Goal: Task Accomplishment & Management: Manage account settings

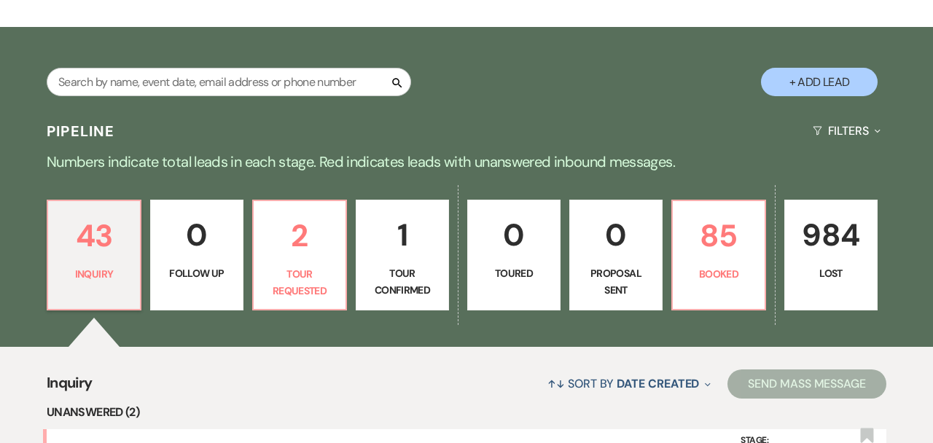
scroll to position [362, 0]
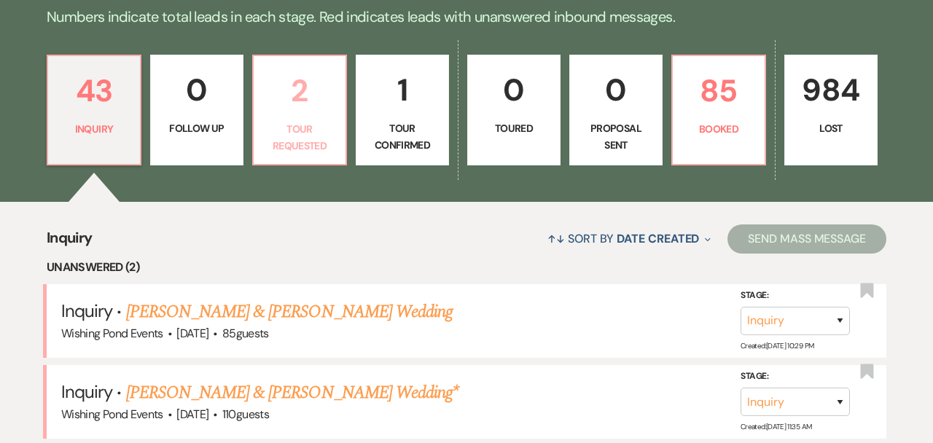
click at [291, 115] on p "2" at bounding box center [300, 90] width 74 height 49
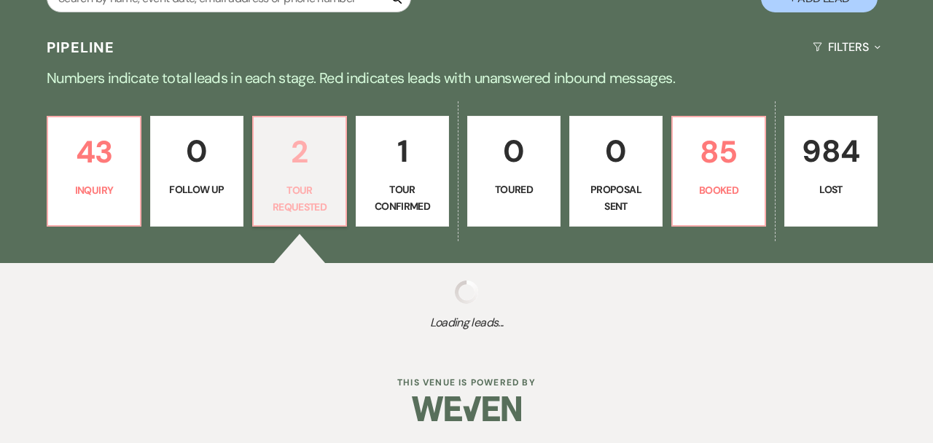
select select "2"
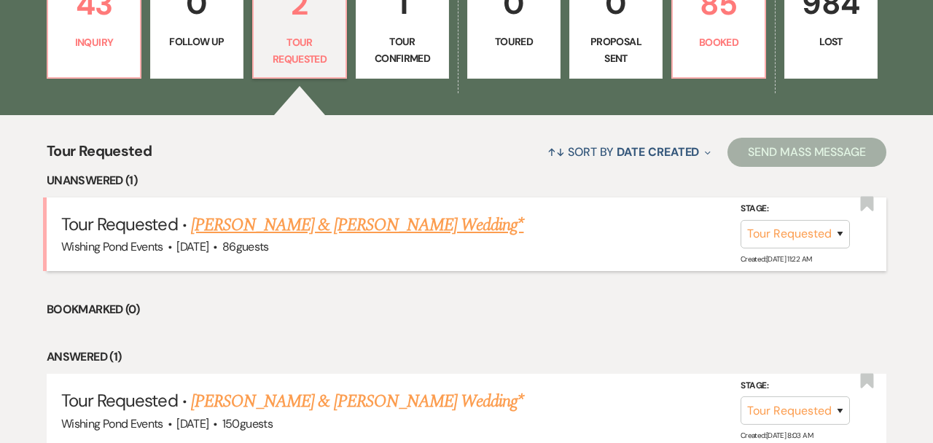
scroll to position [446, 0]
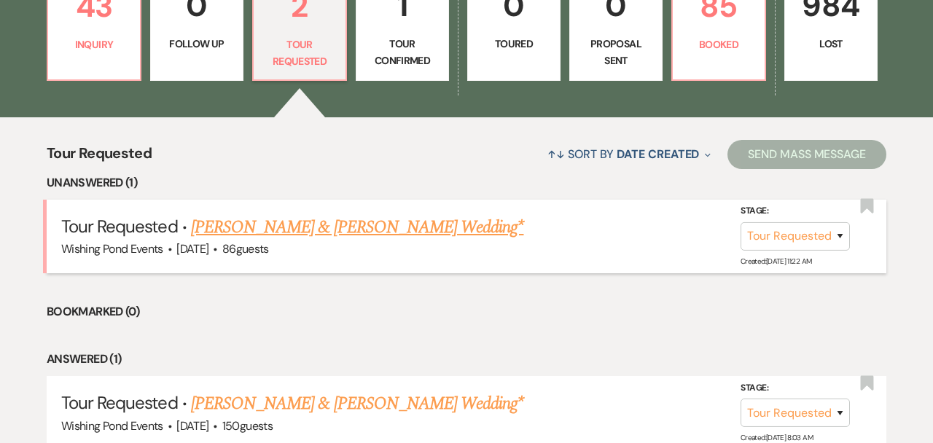
click at [375, 226] on link "[PERSON_NAME] & [PERSON_NAME] Wedding*" at bounding box center [357, 227] width 333 height 26
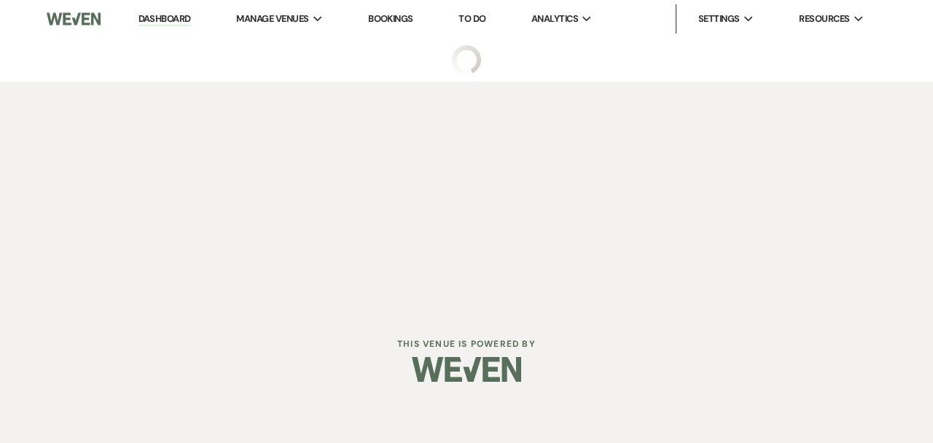
select select "2"
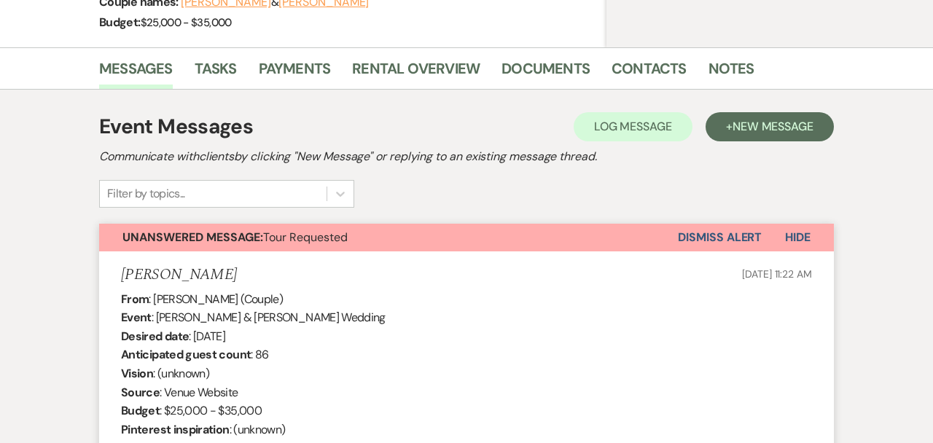
select select "5"
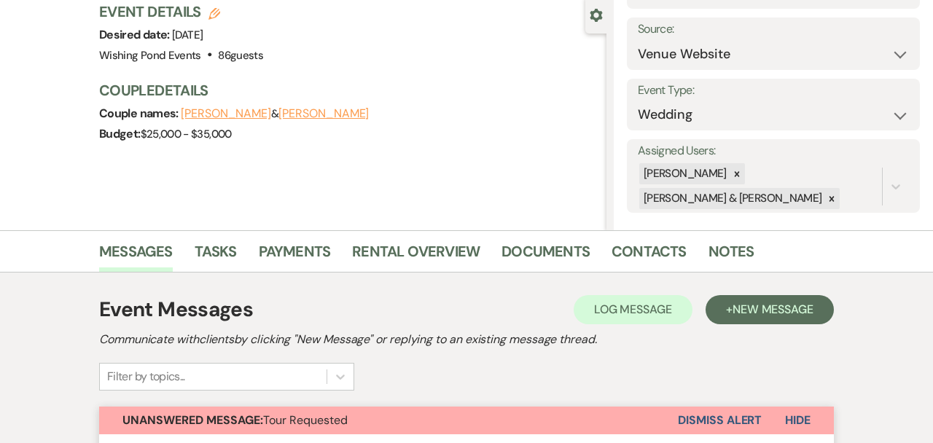
scroll to position [397, 0]
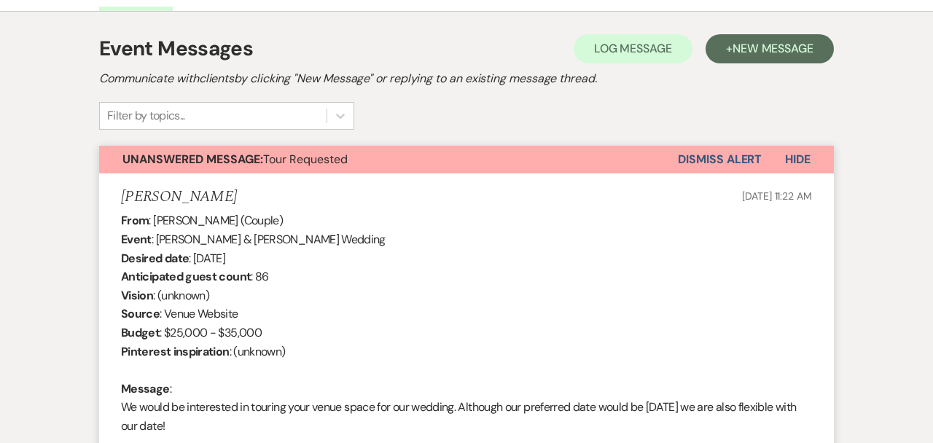
click at [740, 158] on button "Dismiss Alert" at bounding box center [720, 160] width 84 height 28
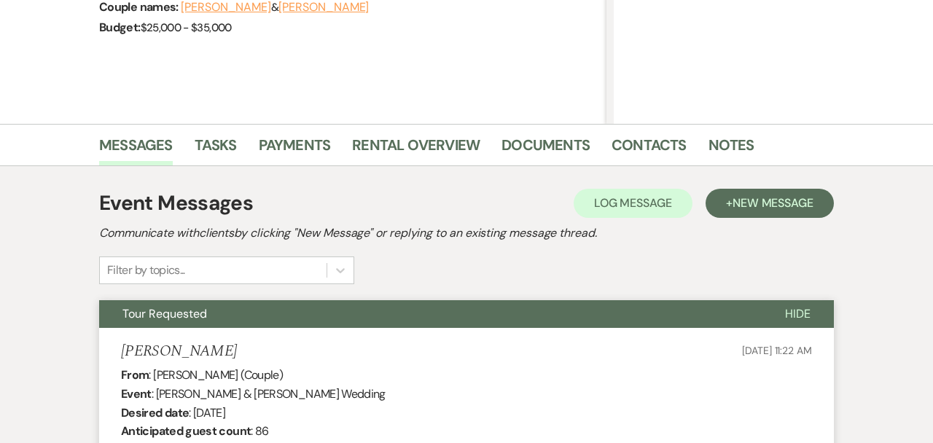
scroll to position [0, 0]
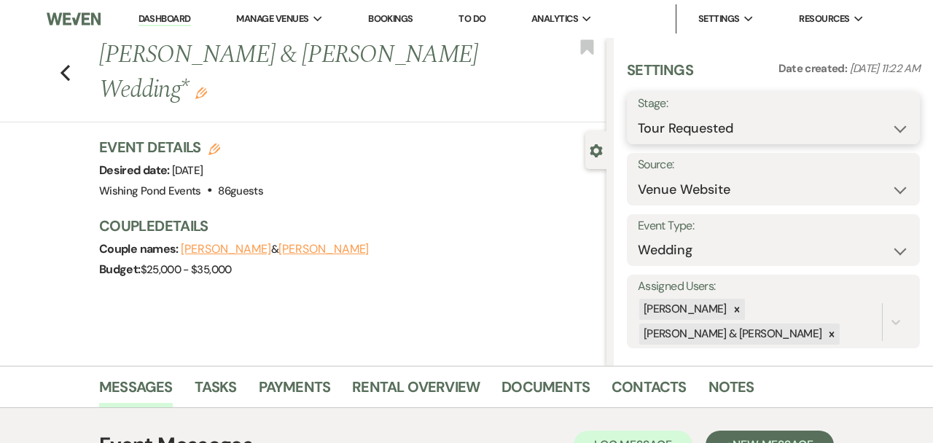
click at [733, 121] on select "Inquiry Follow Up Tour Requested Tour Confirmed Toured Proposal Sent Booked Lost" at bounding box center [773, 128] width 271 height 28
select select "8"
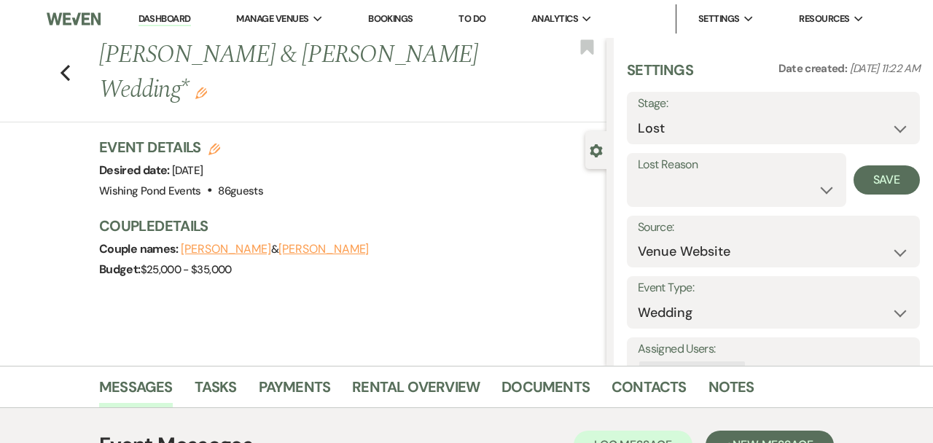
click at [737, 169] on label "Lost Reason" at bounding box center [737, 165] width 198 height 21
click at [732, 179] on select "Booked Elsewhere Budget Date Unavailable No Response Not a Good Match Capacity …" at bounding box center [737, 190] width 198 height 28
select select "6"
click at [889, 180] on button "Save" at bounding box center [887, 180] width 66 height 29
click at [67, 74] on icon "Previous" at bounding box center [65, 73] width 11 height 18
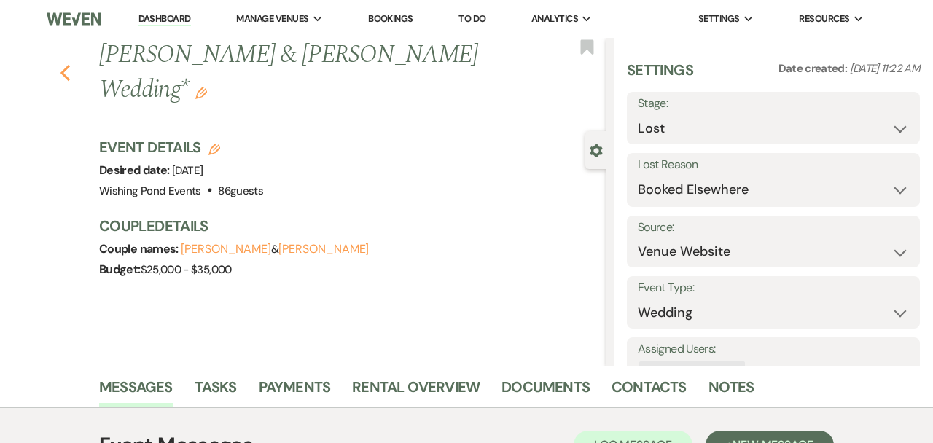
select select "8"
select select "6"
select select "2"
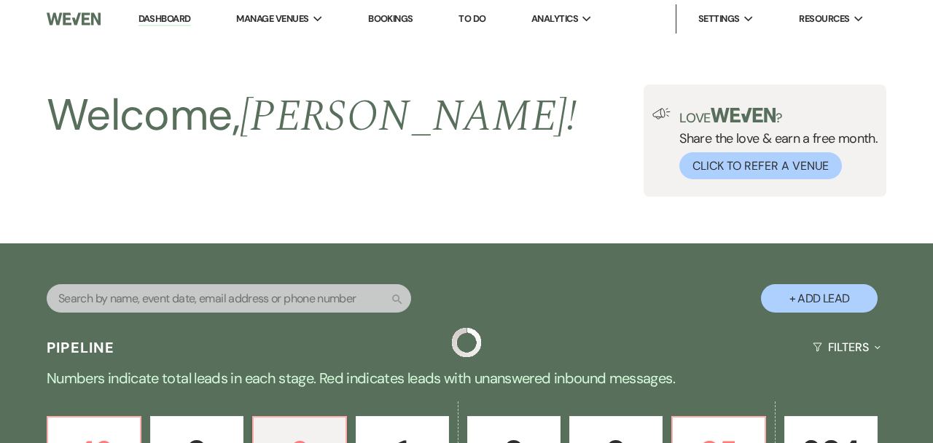
scroll to position [446, 0]
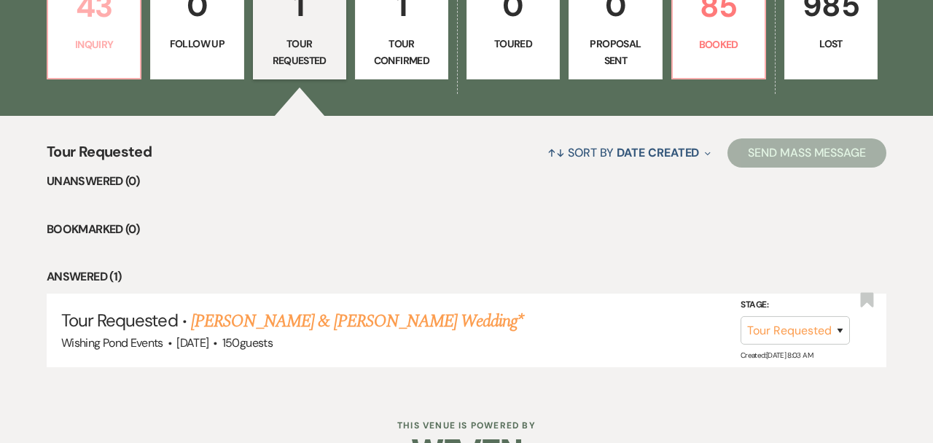
click at [85, 31] on link "43 Inquiry" at bounding box center [94, 24] width 95 height 109
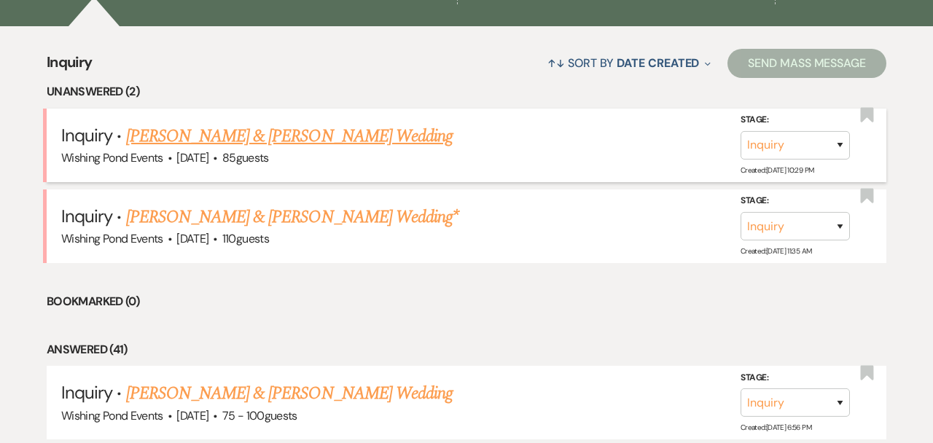
scroll to position [537, 0]
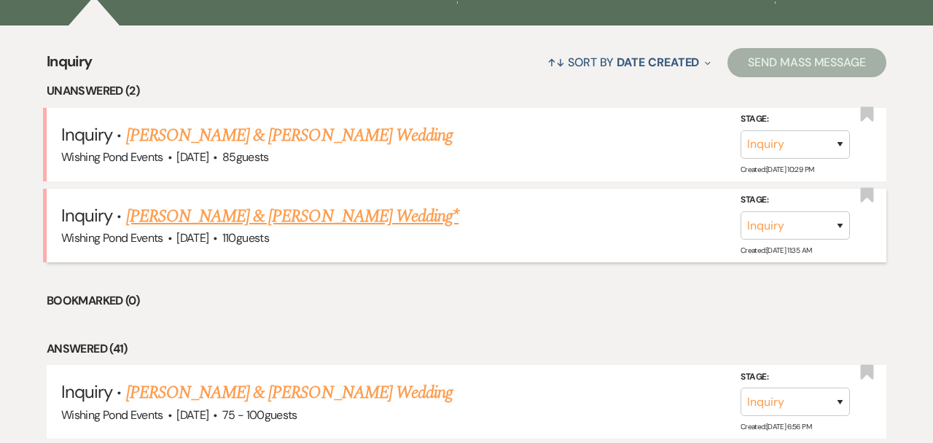
click at [317, 208] on link "[PERSON_NAME] & [PERSON_NAME] Wedding*" at bounding box center [292, 216] width 333 height 26
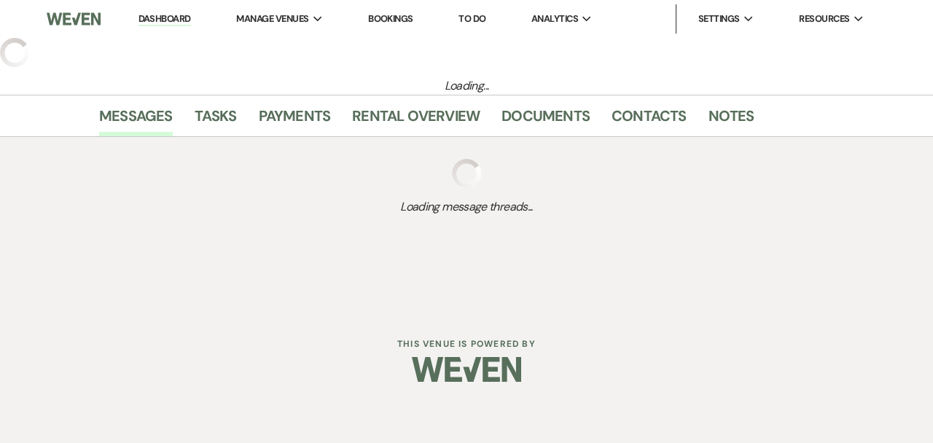
select select "5"
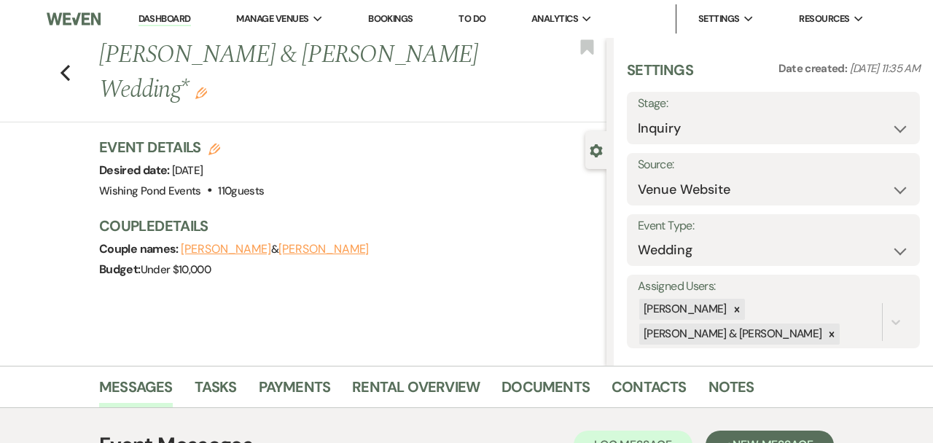
scroll to position [198, 0]
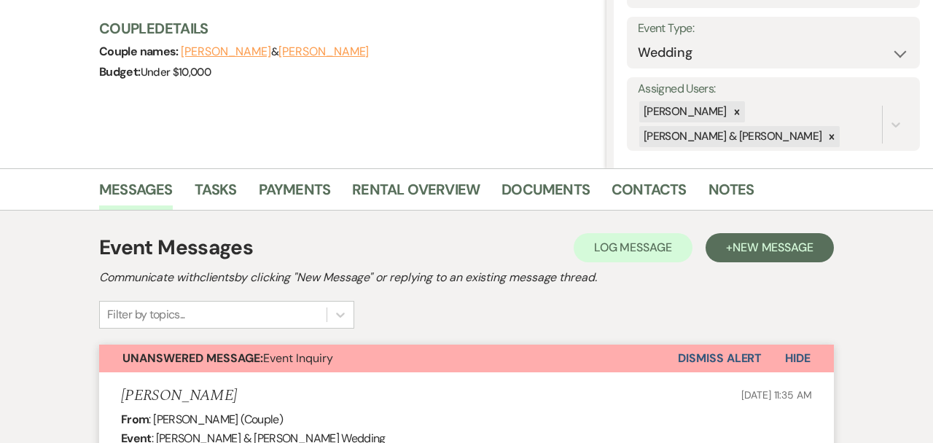
click at [736, 359] on button "Dismiss Alert" at bounding box center [720, 359] width 84 height 28
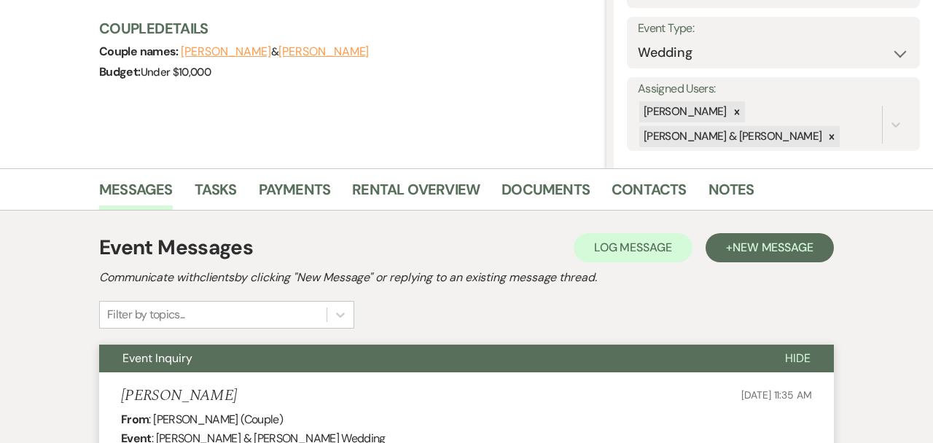
scroll to position [0, 0]
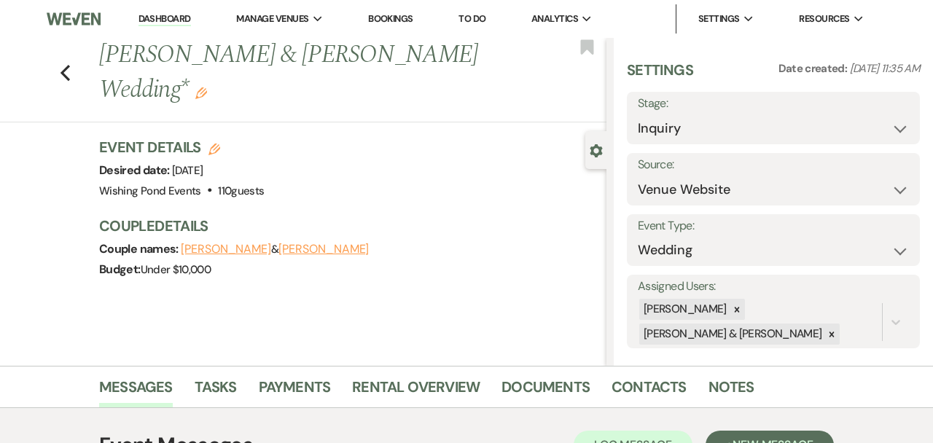
click at [712, 112] on label "Stage:" at bounding box center [773, 103] width 271 height 21
click at [709, 128] on select "Inquiry Follow Up Tour Requested Tour Confirmed Toured Proposal Sent Booked Lost" at bounding box center [773, 128] width 271 height 28
select select "8"
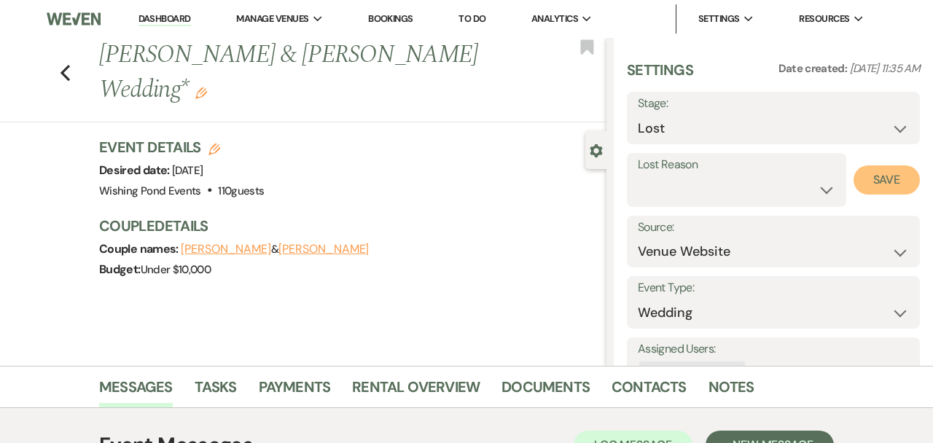
click at [891, 176] on button "Save" at bounding box center [887, 180] width 66 height 29
click at [69, 74] on icon "Previous" at bounding box center [65, 73] width 11 height 18
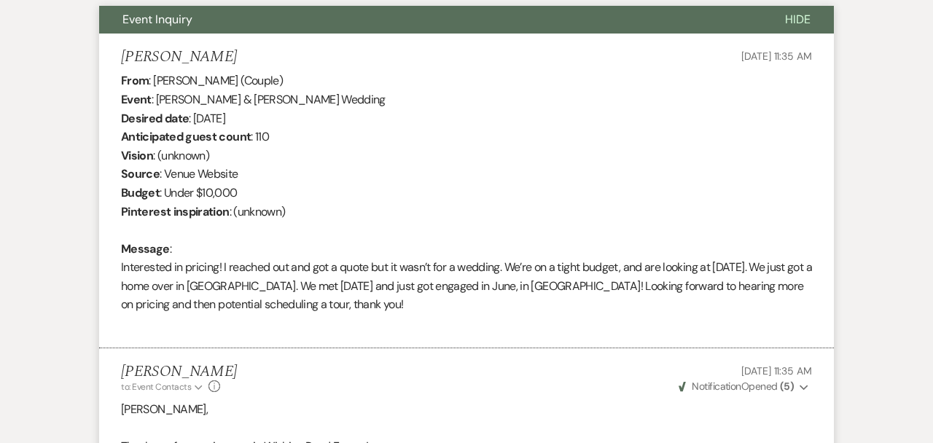
select select "8"
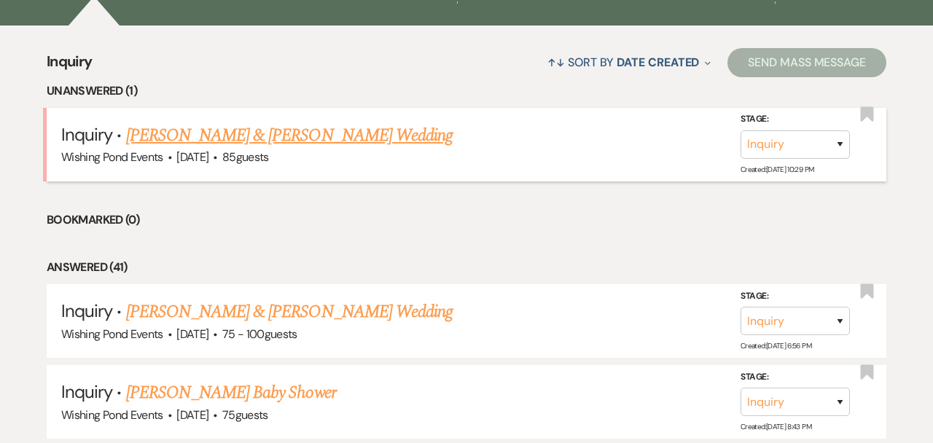
click at [282, 131] on link "[PERSON_NAME] & [PERSON_NAME] Wedding" at bounding box center [289, 136] width 327 height 26
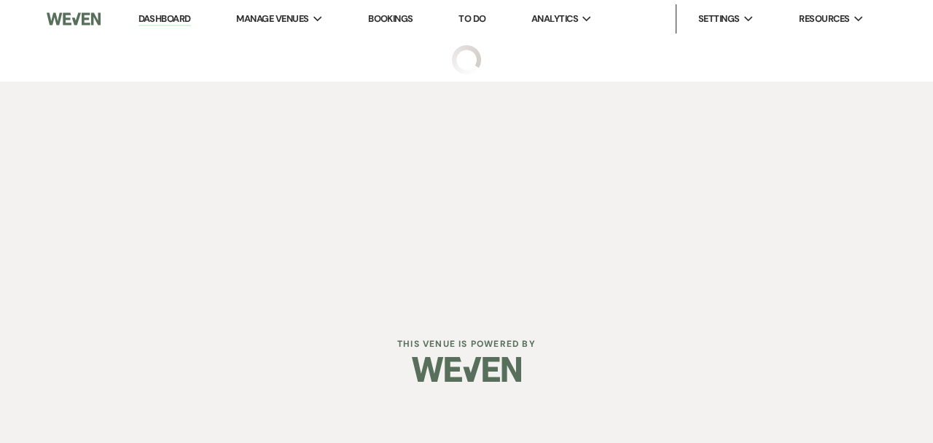
select select "5"
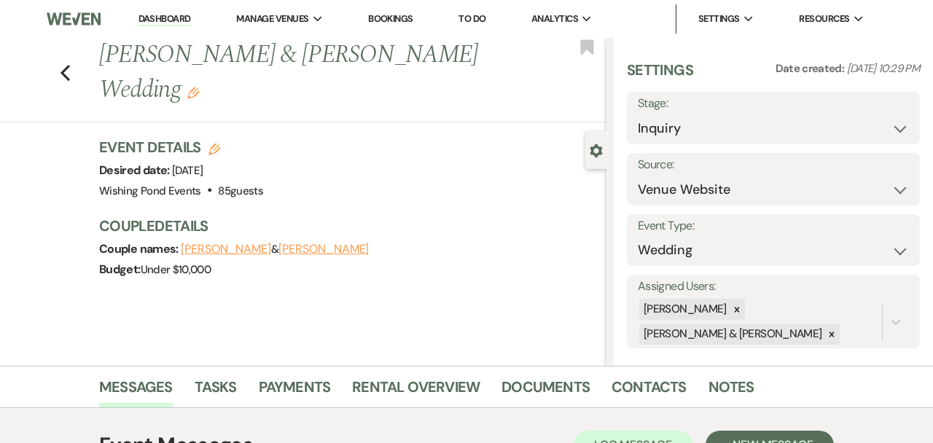
click at [768, 112] on label "Stage:" at bounding box center [773, 103] width 271 height 21
click at [761, 128] on select "Inquiry Follow Up Tour Requested Tour Confirmed Toured Proposal Sent Booked Lost" at bounding box center [773, 128] width 271 height 28
select select "2"
click at [893, 112] on button "Save" at bounding box center [890, 118] width 61 height 29
click at [830, 333] on icon at bounding box center [832, 334] width 5 height 5
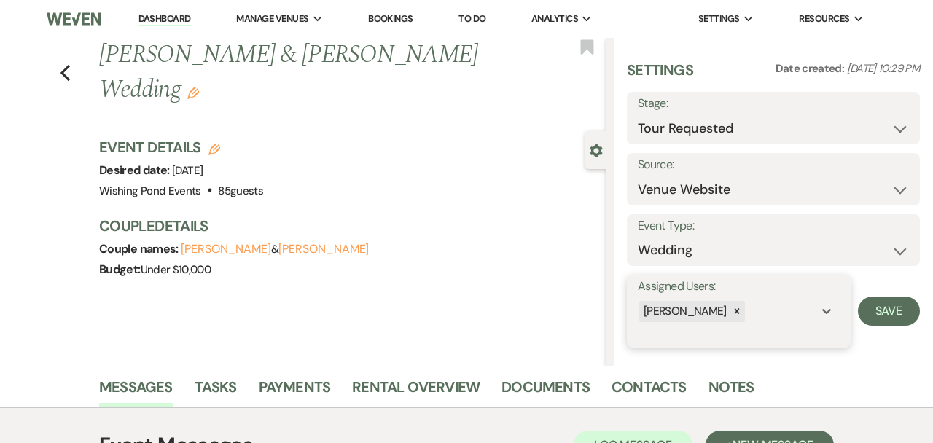
scroll to position [12, 0]
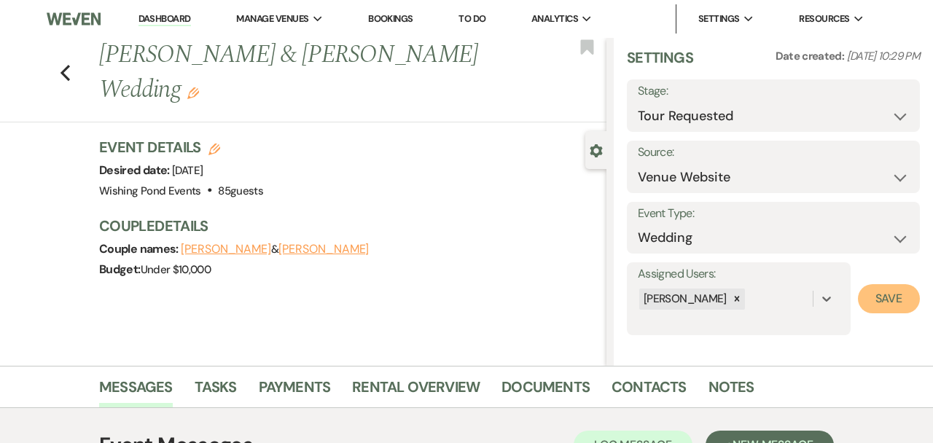
click at [897, 295] on button "Save" at bounding box center [889, 298] width 62 height 29
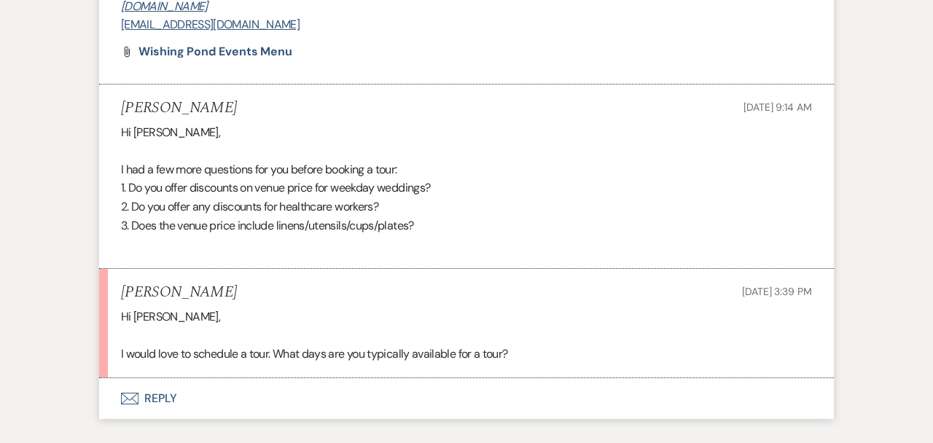
scroll to position [1465, 0]
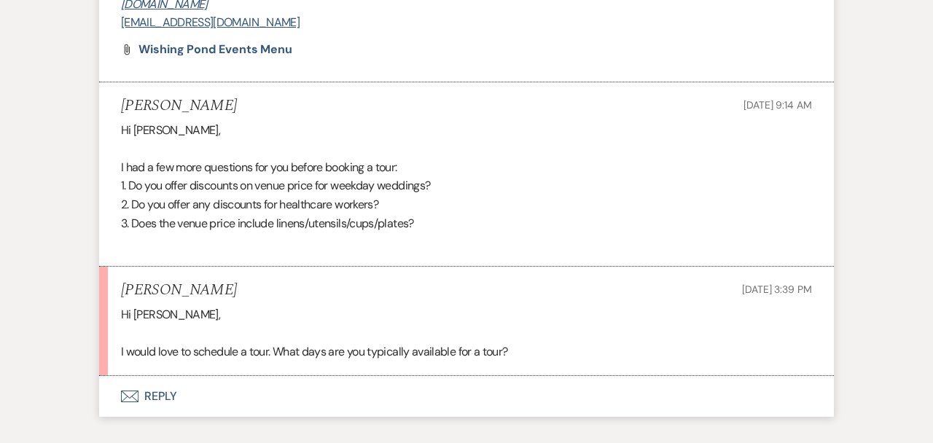
click at [468, 396] on button "Envelope Reply" at bounding box center [466, 396] width 735 height 41
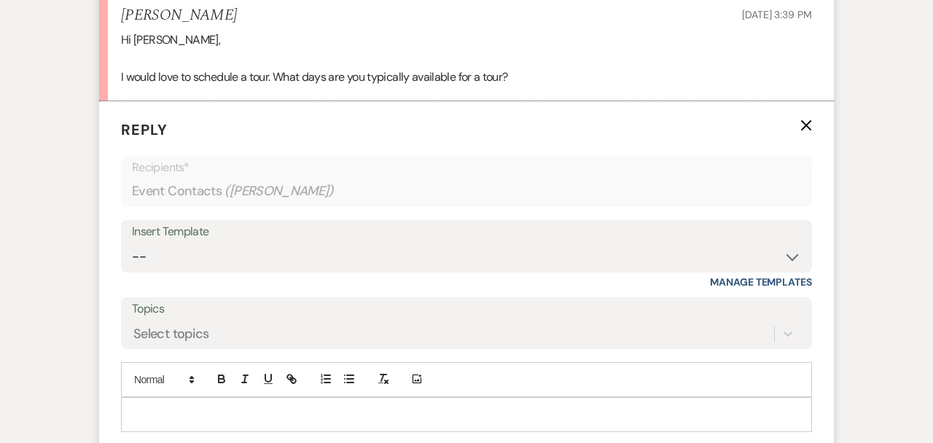
scroll to position [1792, 0]
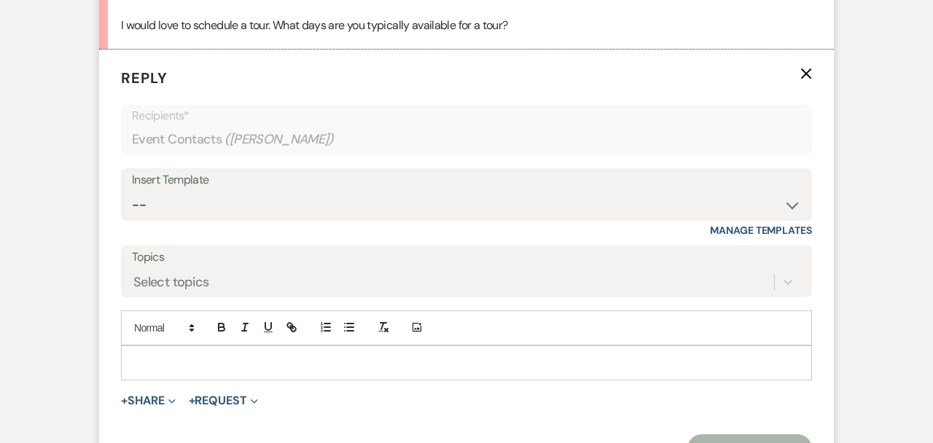
click at [352, 360] on p at bounding box center [467, 363] width 668 height 16
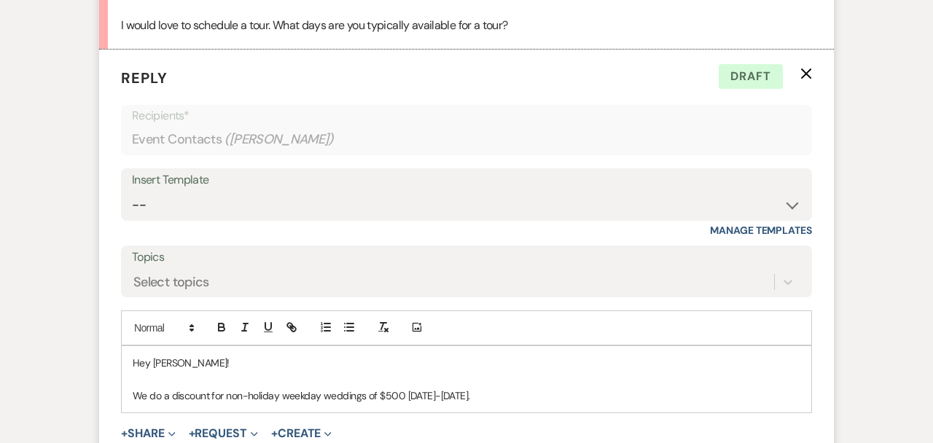
click at [400, 392] on p "We do a discount for non-holiday weekday weddings of $500 [DATE]-[DATE]." at bounding box center [467, 396] width 668 height 16
click at [501, 397] on p "We do a discount for non-holiday weekday weddings of $500 off [DATE]-[DATE]." at bounding box center [467, 396] width 668 height 16
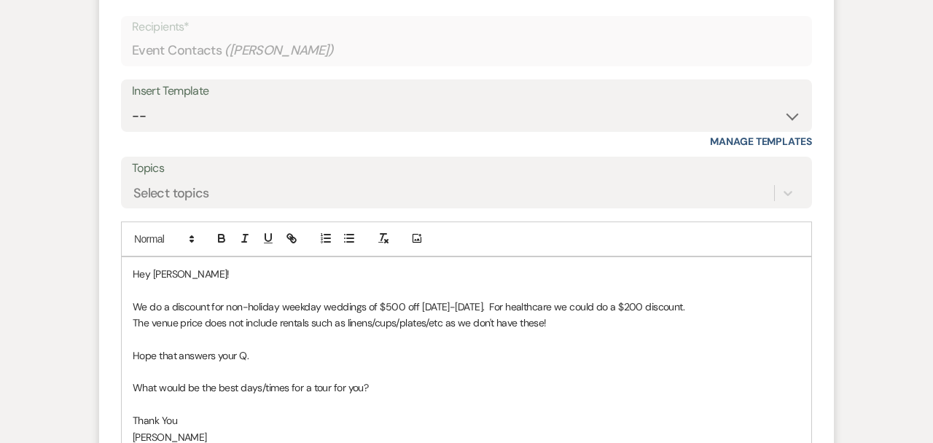
scroll to position [2126, 0]
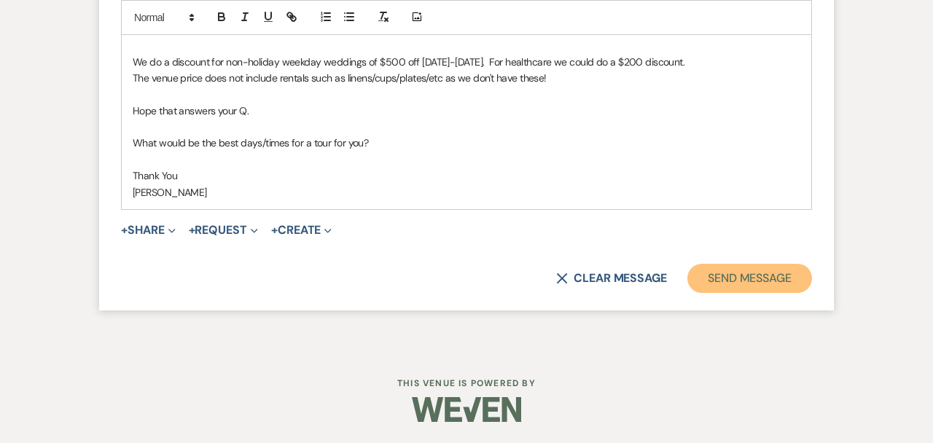
click at [757, 281] on button "Send Message" at bounding box center [750, 278] width 125 height 29
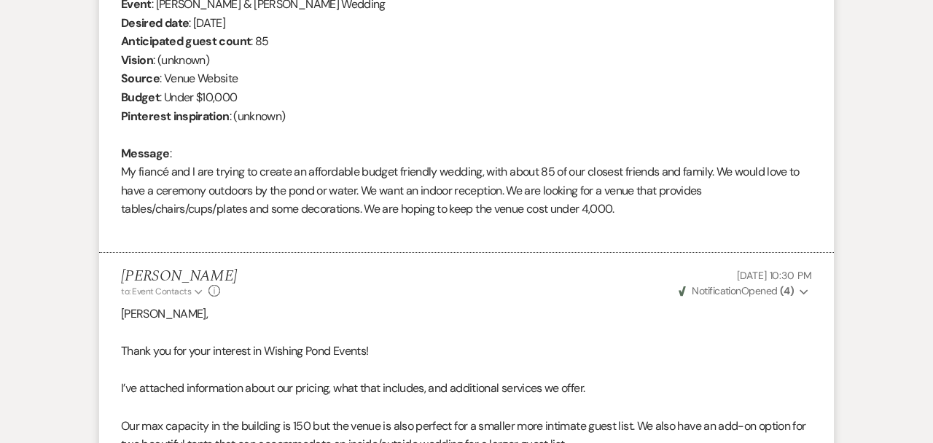
scroll to position [0, 0]
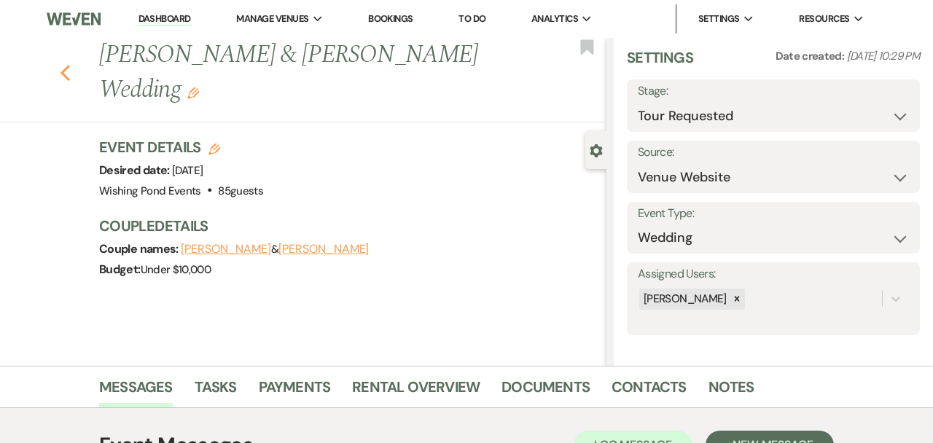
click at [63, 71] on use "button" at bounding box center [65, 73] width 9 height 16
select select "2"
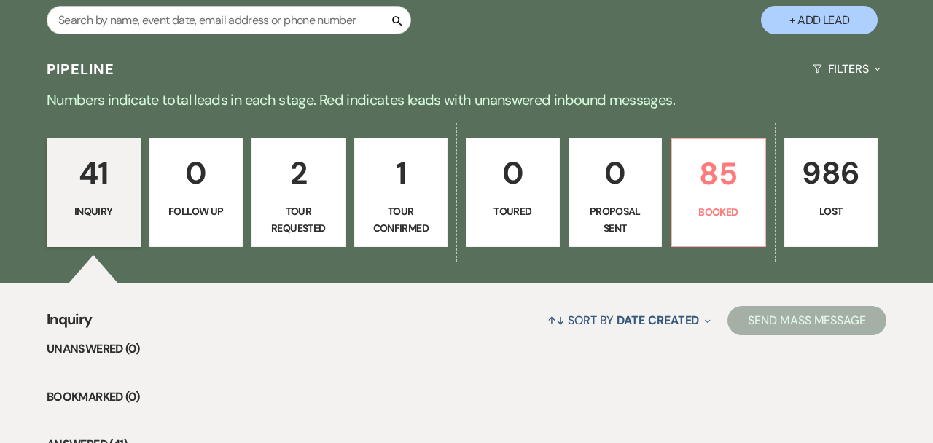
scroll to position [276, 0]
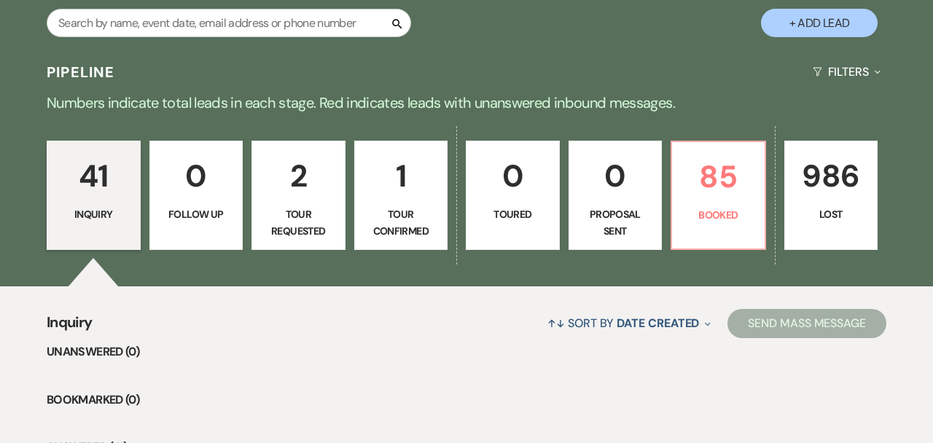
click at [378, 206] on p "Tour Confirmed" at bounding box center [401, 222] width 75 height 33
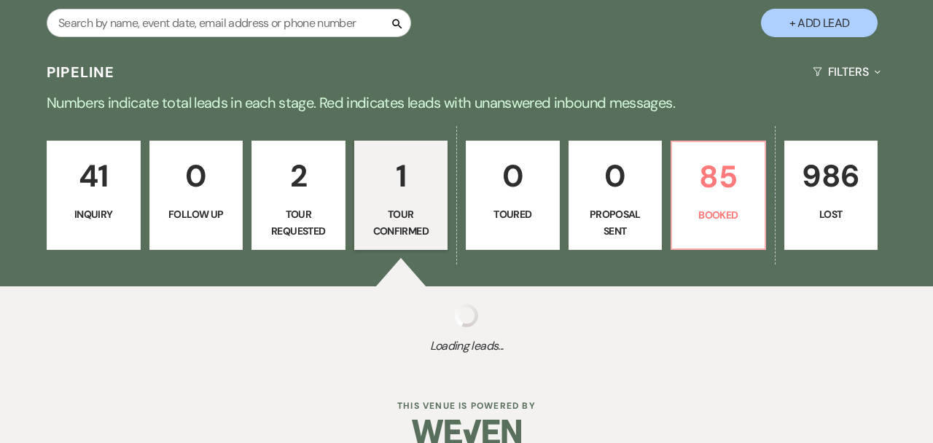
click at [378, 206] on p "Tour Confirmed" at bounding box center [401, 222] width 75 height 33
select select "4"
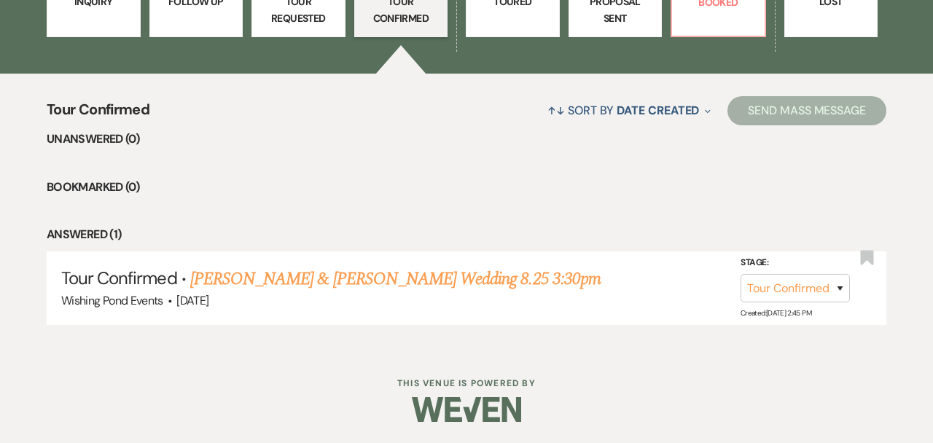
scroll to position [403, 0]
